Goal: Register for event/course

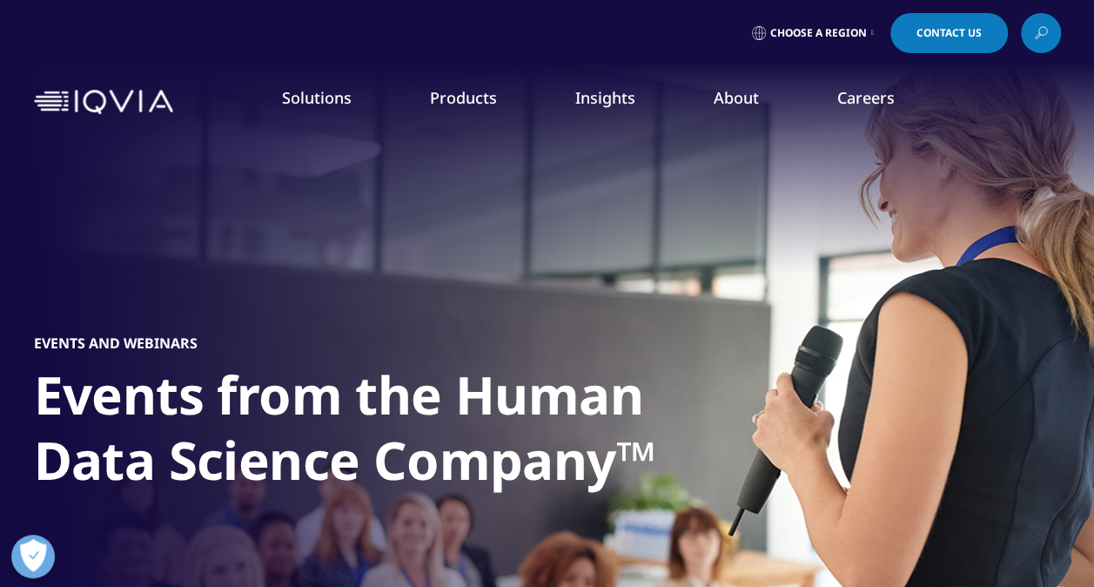
click at [606, 262] on link "Events & Webinars" at bounding box center [694, 267] width 267 height 19
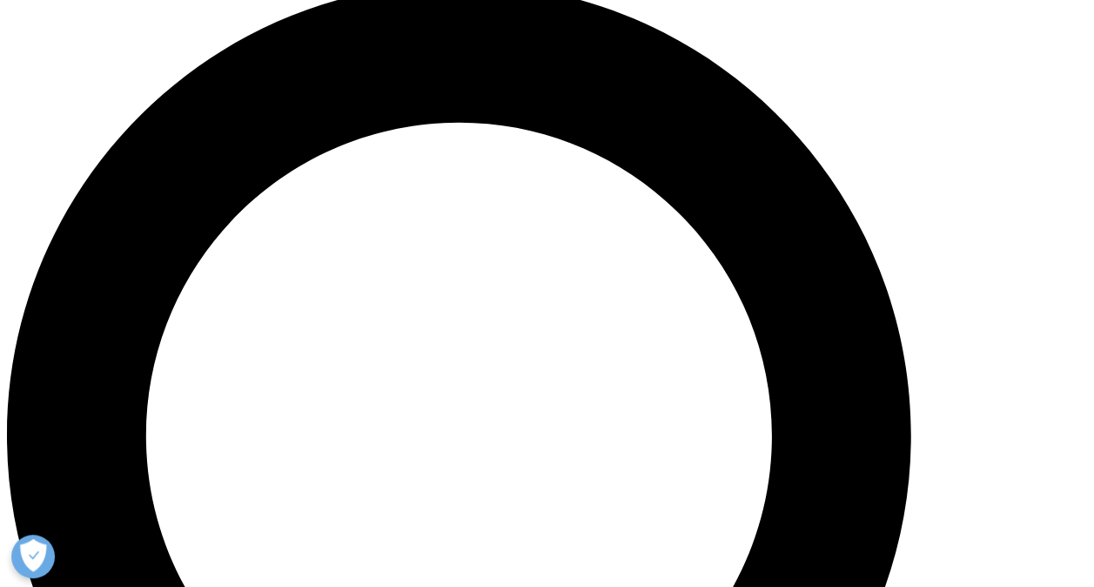
scroll to position [958, 0]
